Goal: Information Seeking & Learning: Find specific fact

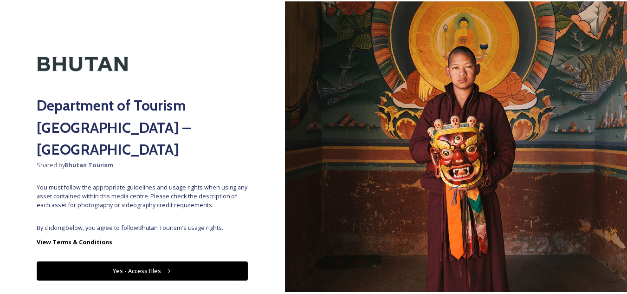
scroll to position [11, 0]
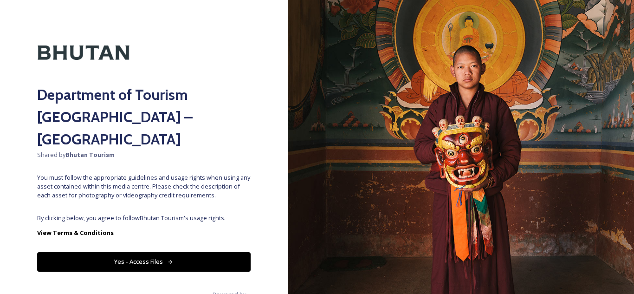
drag, startPoint x: 177, startPoint y: 237, endPoint x: 158, endPoint y: 236, distance: 19.0
click at [158, 252] on button "Yes - Access Files" at bounding box center [143, 261] width 213 height 19
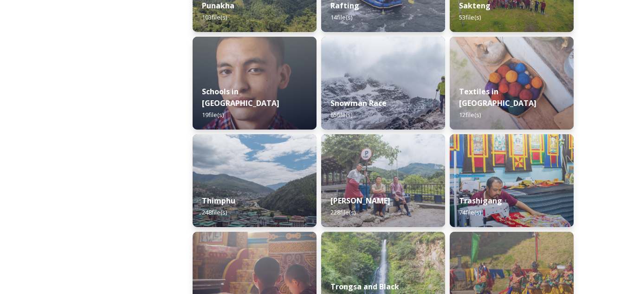
scroll to position [990, 0]
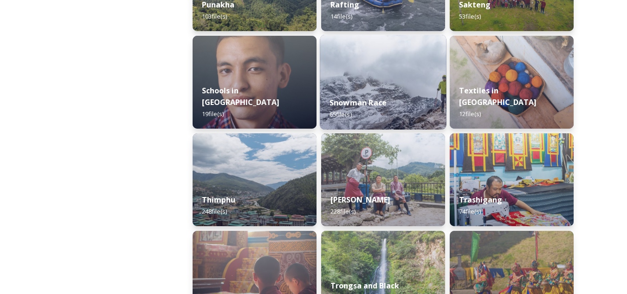
click at [397, 102] on div "Snowman Race 65 file(s)" at bounding box center [383, 108] width 126 height 42
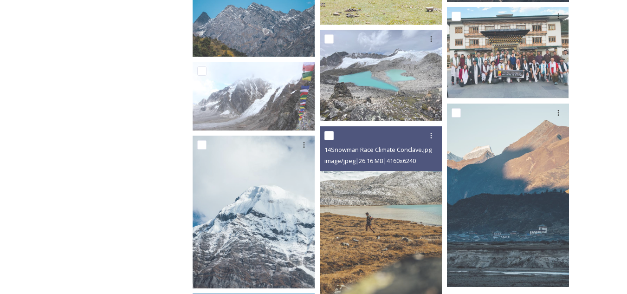
scroll to position [2306, 0]
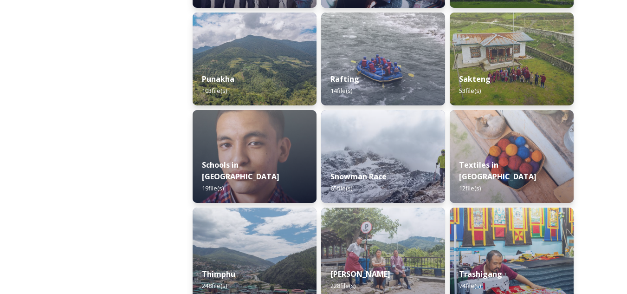
scroll to position [915, 0]
click at [294, 149] on img at bounding box center [255, 156] width 124 height 93
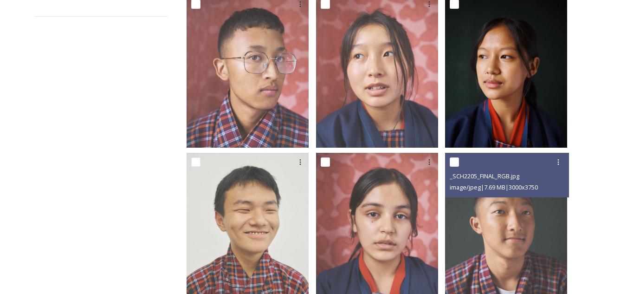
scroll to position [190, 0]
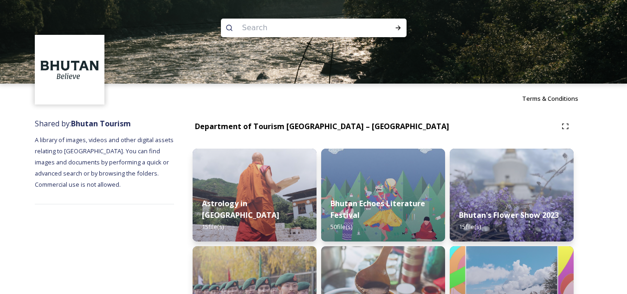
scroll to position [0, 0]
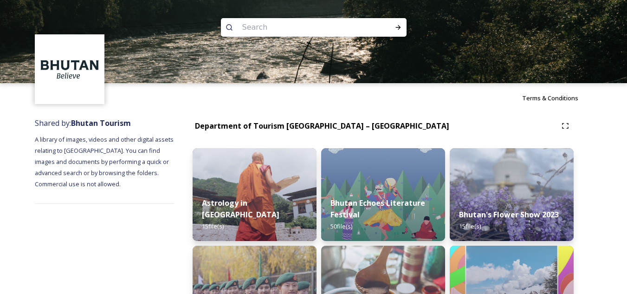
click at [345, 29] on input at bounding box center [301, 27] width 127 height 20
type input "jomolhari fest"
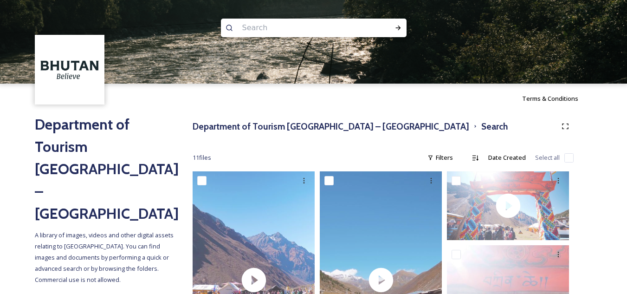
click at [317, 30] on input at bounding box center [301, 28] width 127 height 20
type input "snow leopord fest"
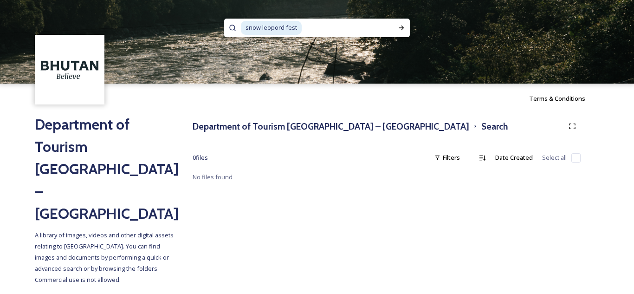
scroll to position [1, 0]
click at [313, 26] on input at bounding box center [348, 27] width 91 height 20
type input "s"
click at [315, 32] on input at bounding box center [304, 27] width 127 height 20
click at [245, 25] on input "leopard fest" at bounding box center [304, 27] width 127 height 20
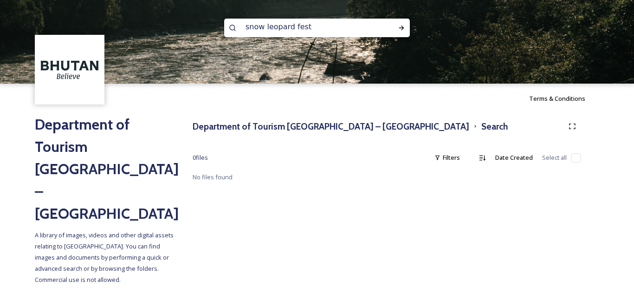
click at [303, 28] on input "snow leopard fest" at bounding box center [304, 27] width 127 height 20
type input "snow leopard festival"
type input "s"
